Goal: Transaction & Acquisition: Purchase product/service

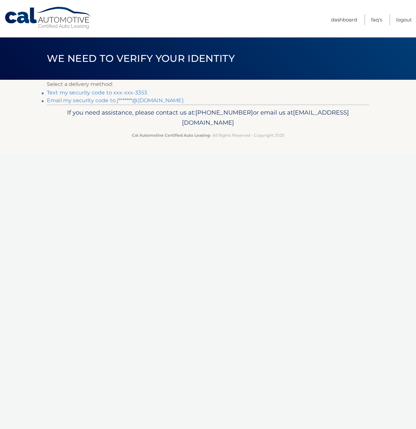
click at [110, 93] on link "Text my security code to xxx-xxx-3353" at bounding box center [97, 92] width 100 height 6
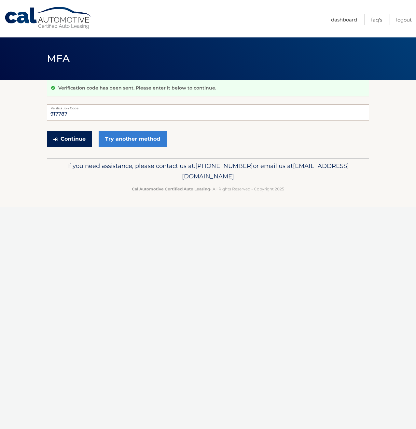
type input "917787"
click at [83, 141] on button "Continue" at bounding box center [69, 139] width 45 height 16
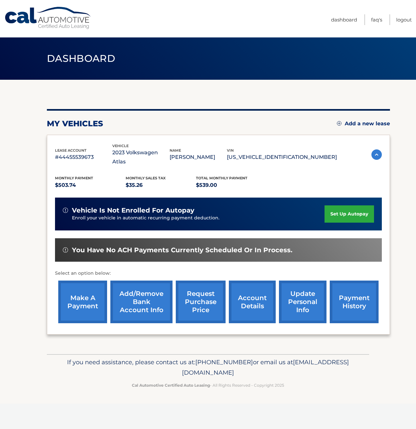
click at [260, 296] on link "account details" at bounding box center [252, 301] width 47 height 43
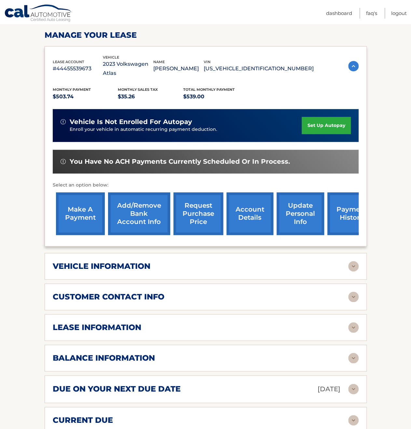
scroll to position [98, 0]
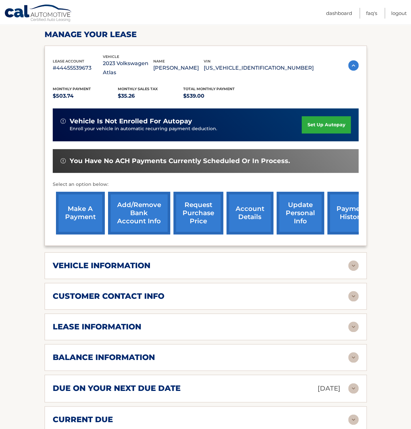
click at [234, 322] on div "lease information" at bounding box center [200, 327] width 295 height 10
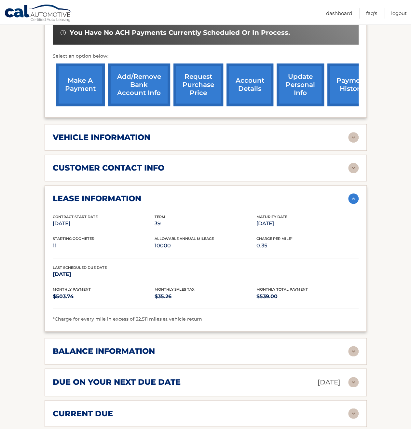
scroll to position [260, 0]
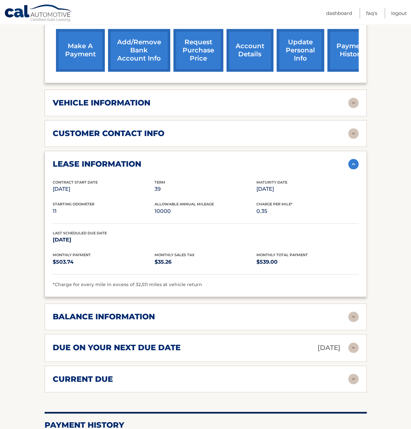
click at [237, 312] on div "balance information" at bounding box center [200, 317] width 295 height 10
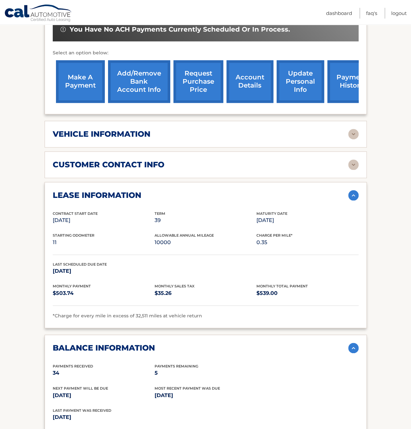
scroll to position [228, 0]
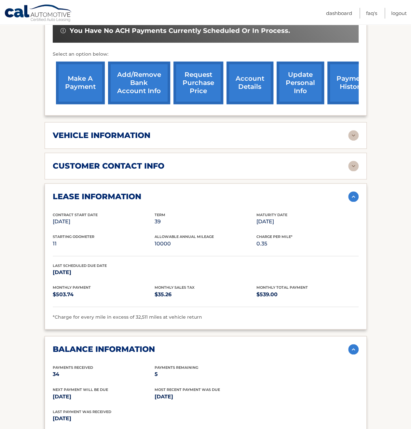
click at [86, 75] on link "make a payment" at bounding box center [80, 82] width 49 height 43
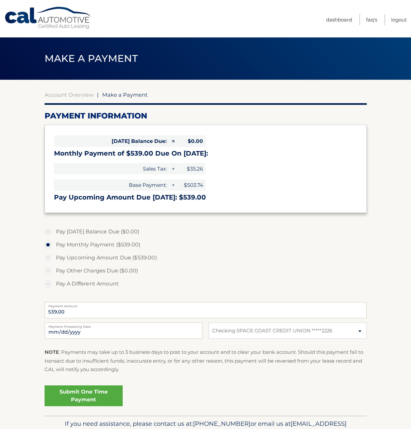
select select "ZTJmMTBhMTMtMTg5Yi00NGIwLWEwYjYtOWY3N2QwYzYwZjll"
click at [110, 397] on link "Submit One Time Payment" at bounding box center [84, 395] width 78 height 21
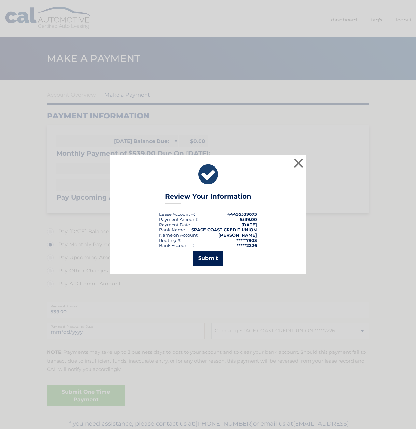
click at [203, 260] on button "Submit" at bounding box center [208, 258] width 30 height 16
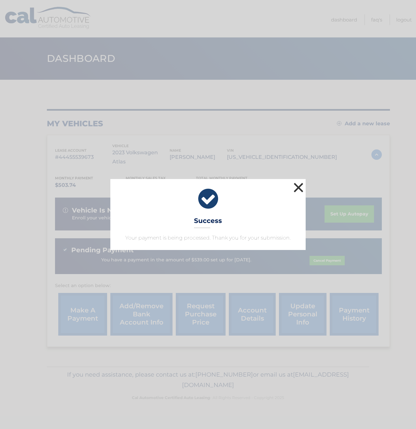
click at [300, 188] on button "×" at bounding box center [298, 187] width 13 height 13
